Goal: Information Seeking & Learning: Learn about a topic

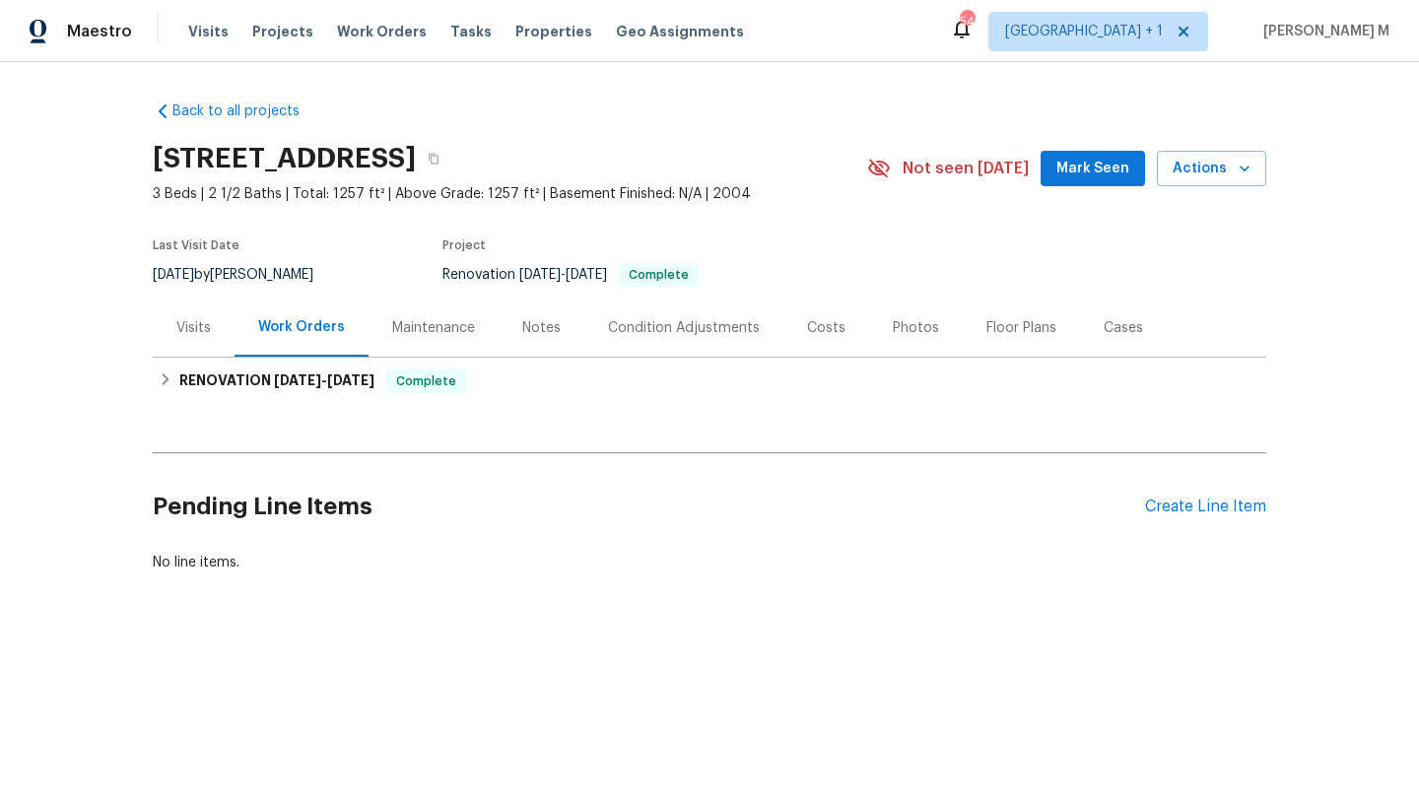
click at [191, 337] on div "Visits" at bounding box center [194, 328] width 82 height 58
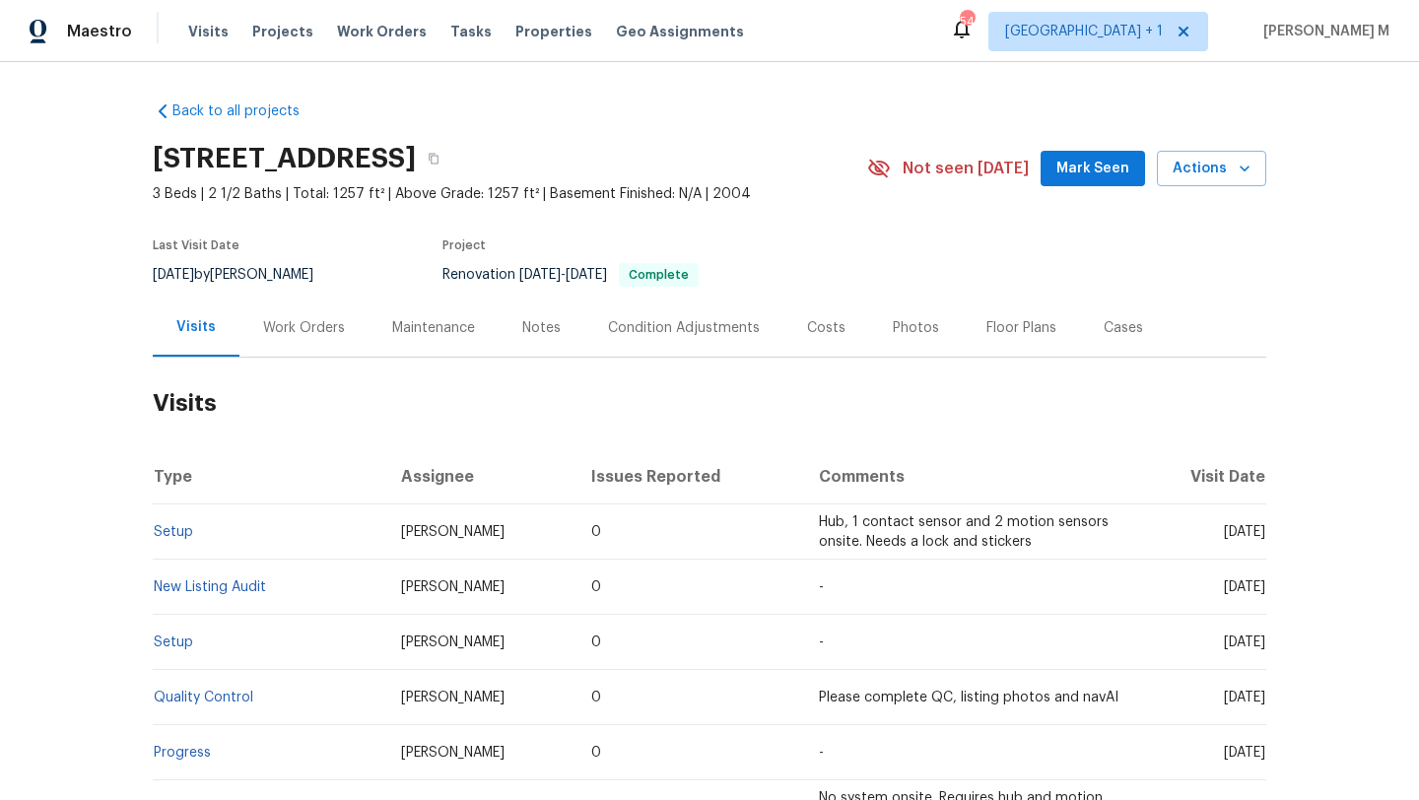
click at [1101, 338] on div "Cases" at bounding box center [1123, 328] width 87 height 58
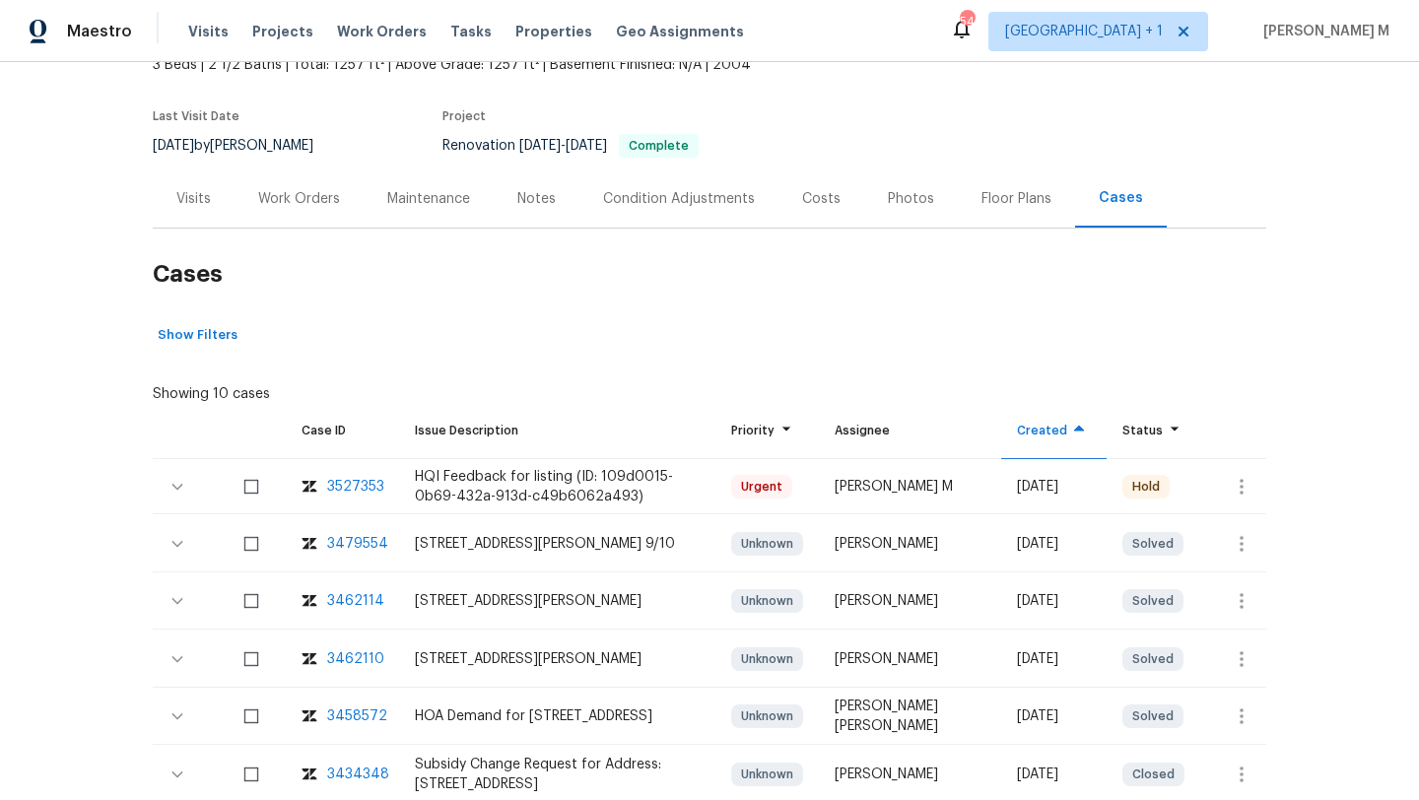
scroll to position [141, 0]
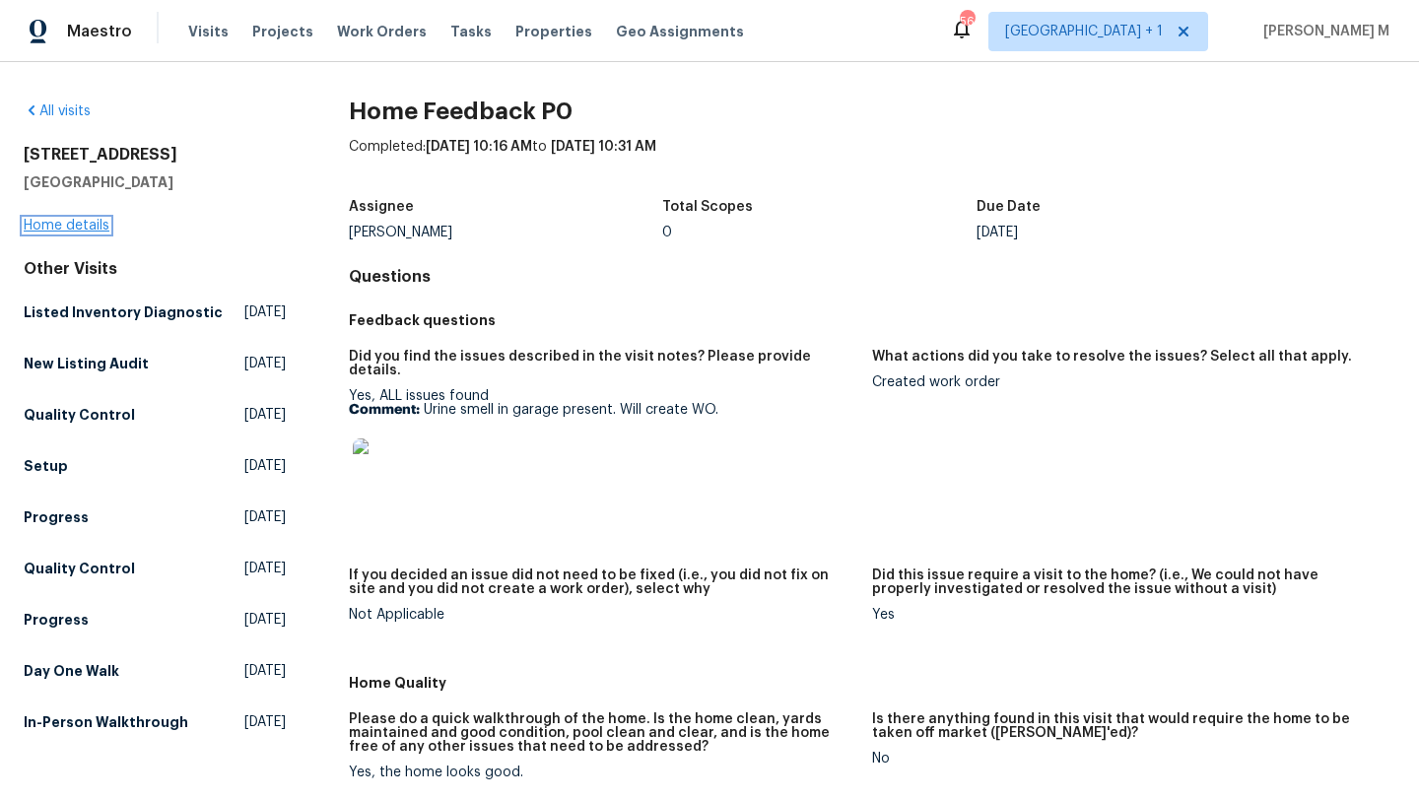
click at [96, 226] on link "Home details" at bounding box center [67, 226] width 86 height 14
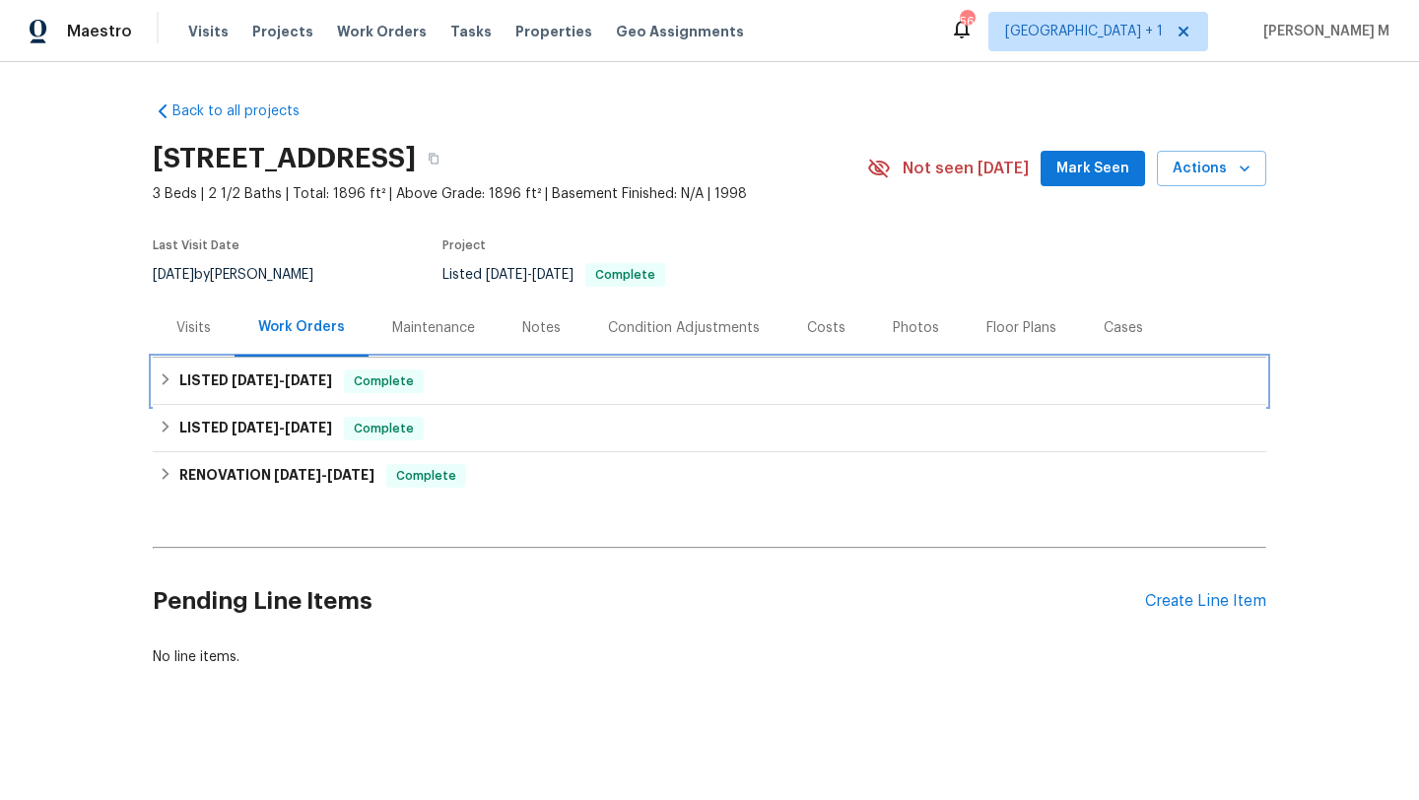
click at [330, 392] on div "LISTED [DATE] - [DATE] Complete" at bounding box center [710, 382] width 1102 height 24
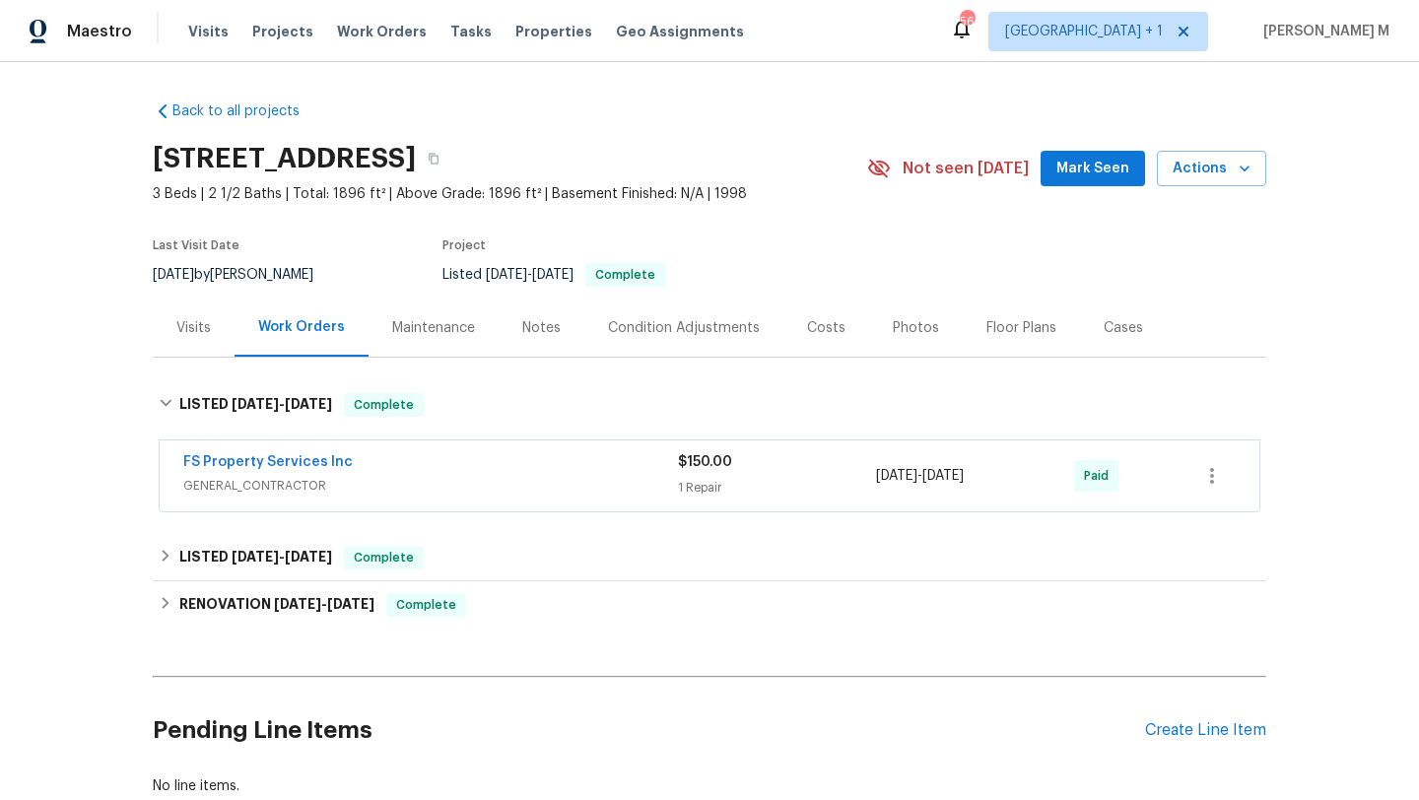
click at [425, 472] on div "FS Property Services Inc" at bounding box center [430, 464] width 495 height 24
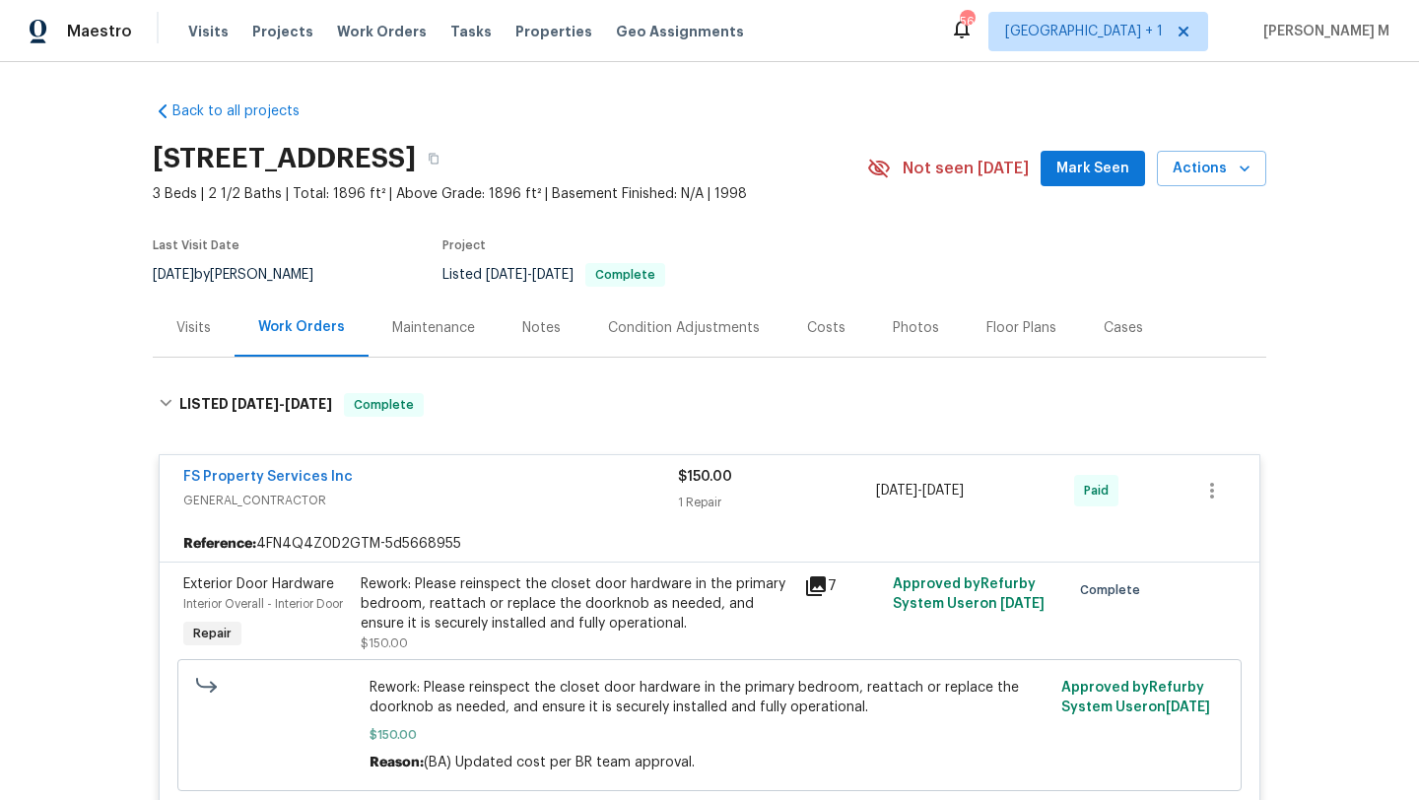
scroll to position [26, 0]
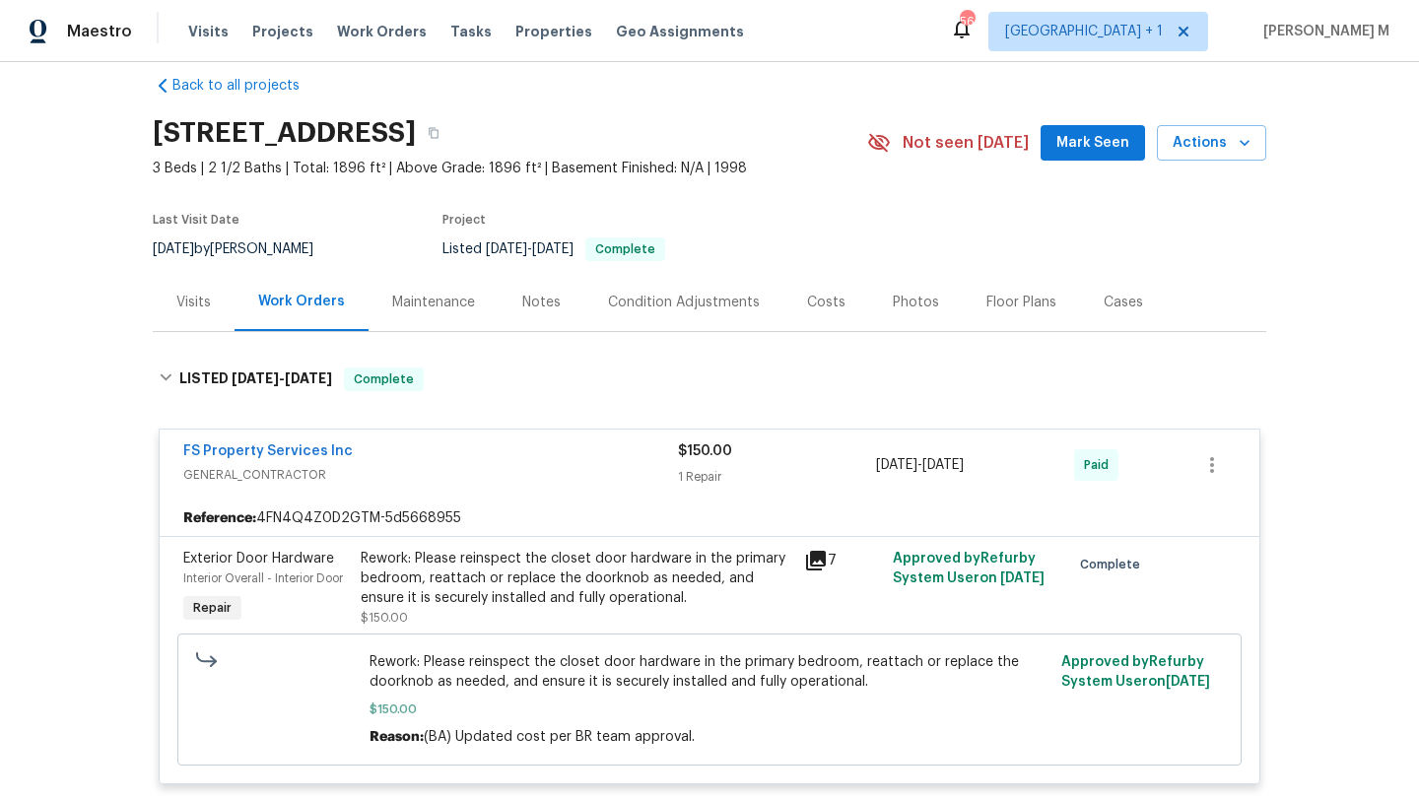
click at [515, 474] on span "GENERAL_CONTRACTOR" at bounding box center [430, 475] width 495 height 20
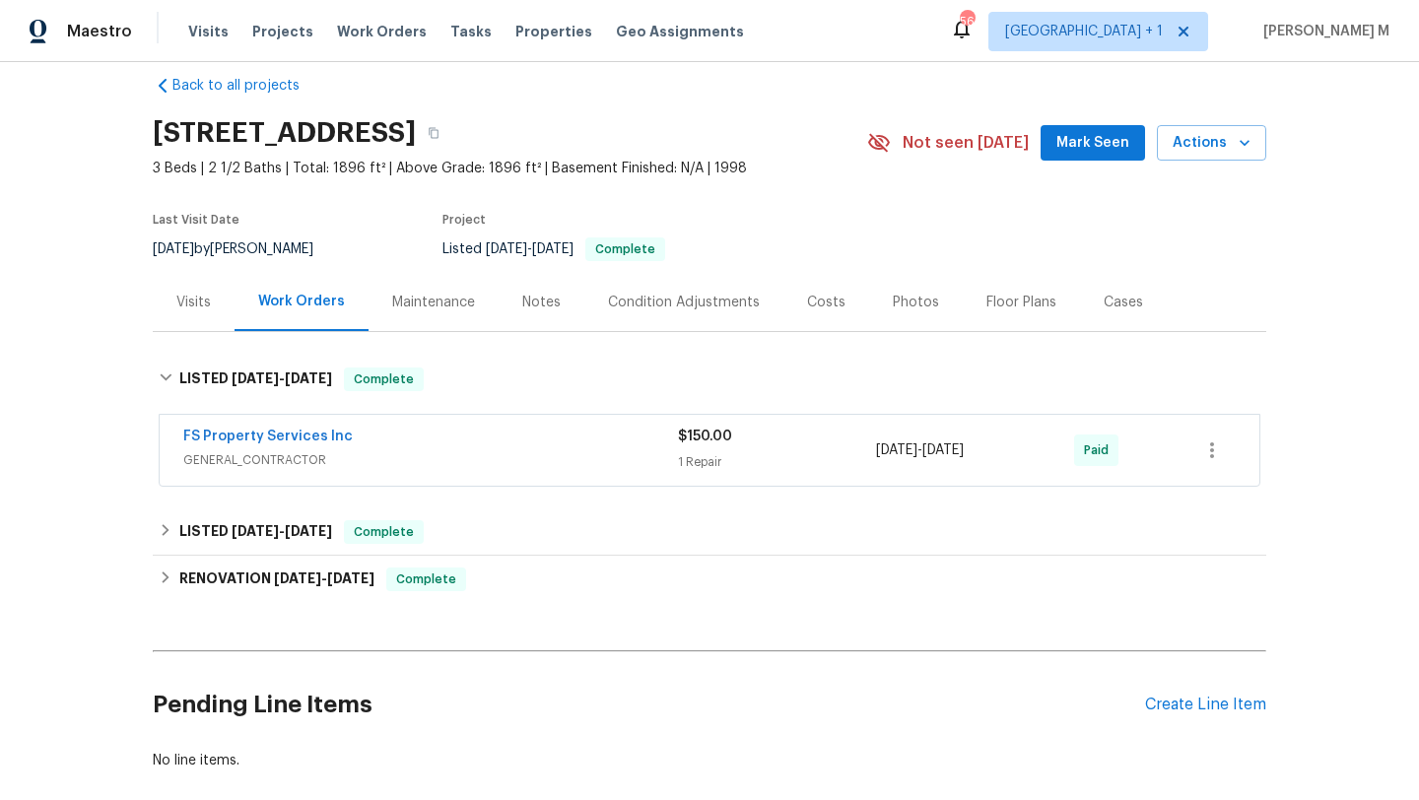
click at [176, 297] on div "Visits" at bounding box center [193, 303] width 34 height 20
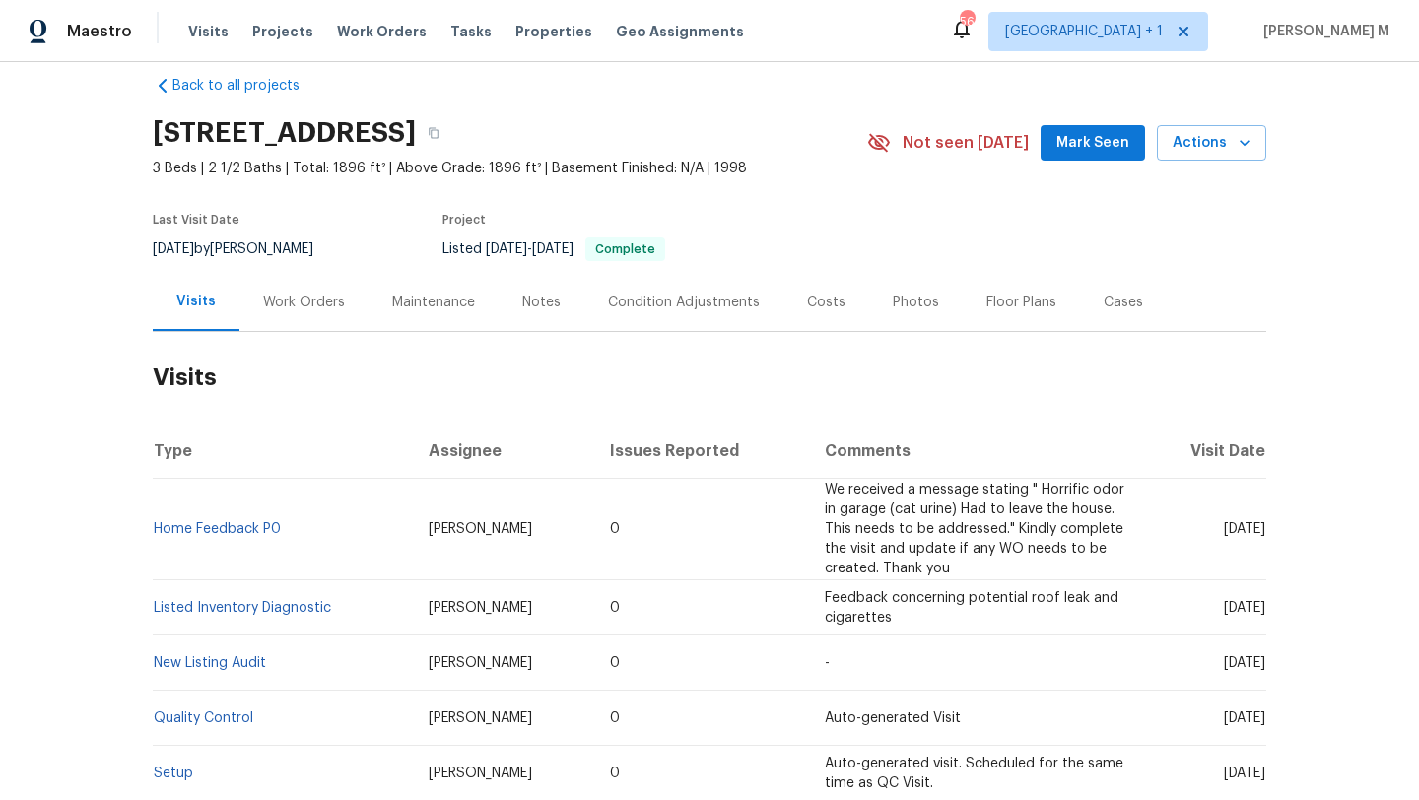
scroll to position [56, 0]
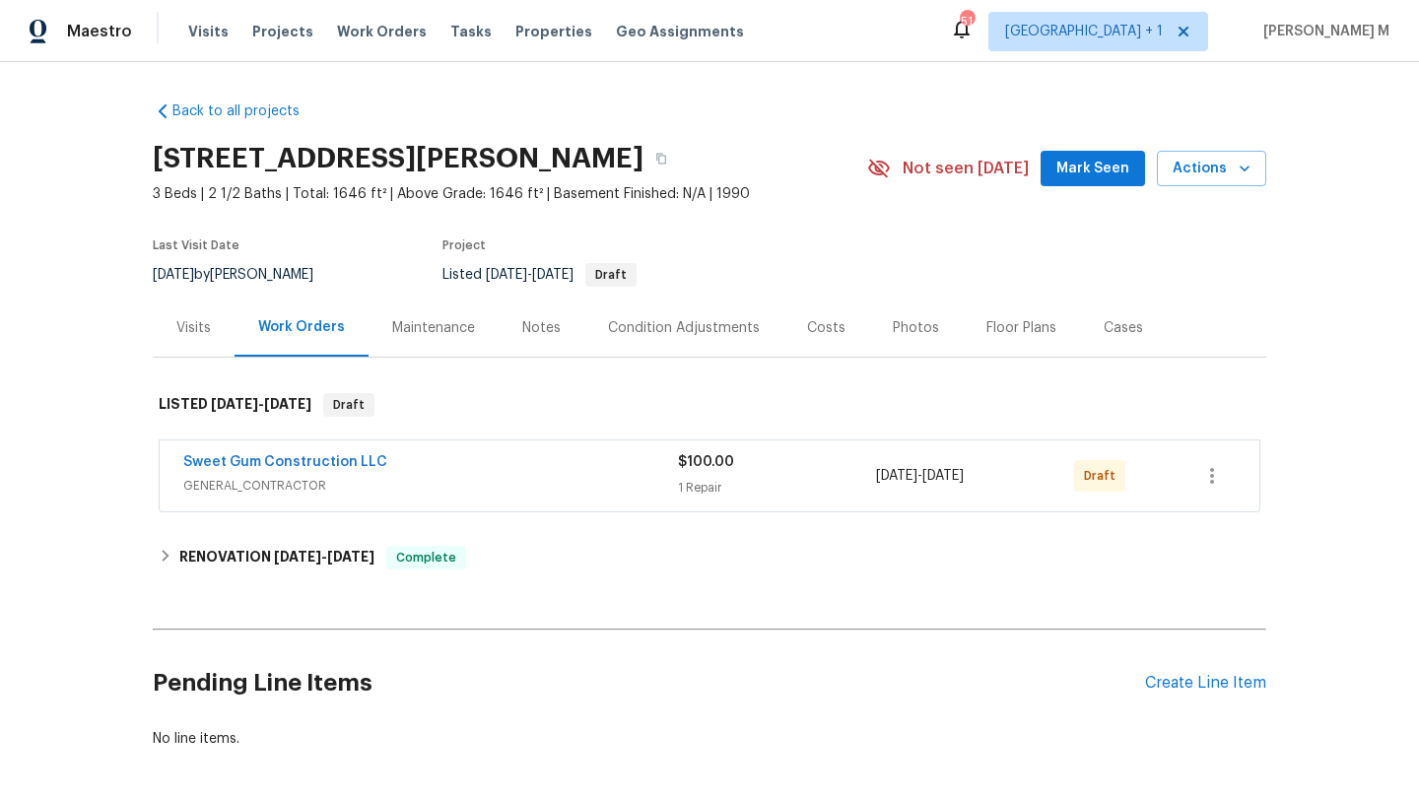
click at [616, 476] on span "GENERAL_CONTRACTOR" at bounding box center [430, 486] width 495 height 20
